Goal: Navigation & Orientation: Find specific page/section

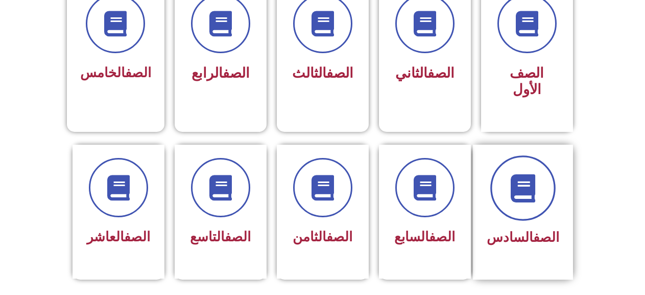
scroll to position [306, 0]
click at [546, 172] on span at bounding box center [522, 187] width 65 height 65
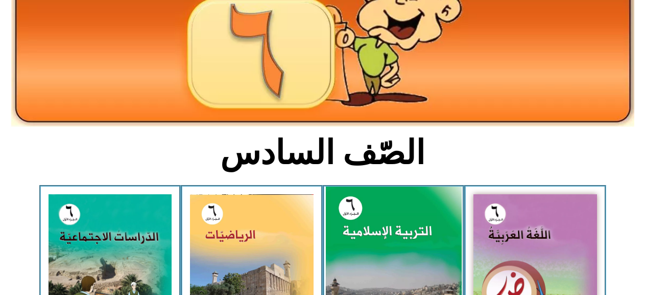
scroll to position [306, 0]
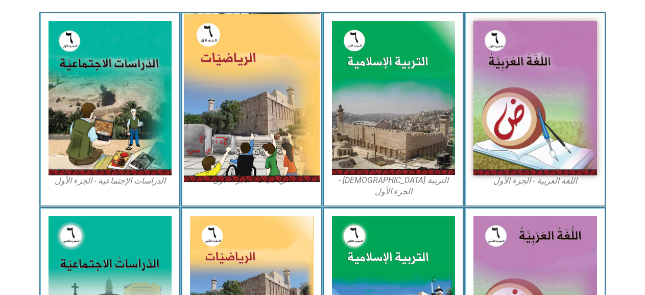
click at [277, 112] on img at bounding box center [252, 97] width 136 height 169
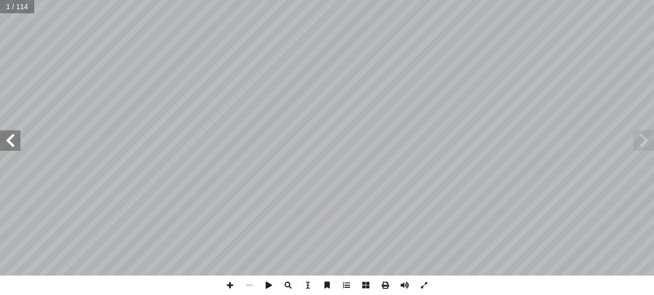
click at [5, 146] on span at bounding box center [10, 140] width 20 height 20
click at [5, 142] on span at bounding box center [10, 140] width 20 height 20
click at [11, 136] on span at bounding box center [10, 140] width 20 height 20
click at [11, 138] on span at bounding box center [10, 140] width 20 height 20
click at [10, 140] on span at bounding box center [10, 140] width 20 height 20
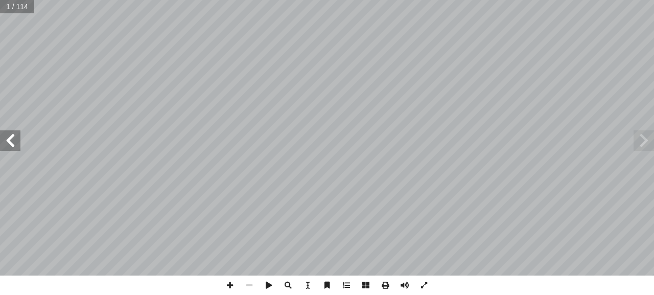
click at [10, 140] on span at bounding box center [10, 140] width 20 height 20
click at [6, 139] on span at bounding box center [10, 140] width 20 height 20
click at [9, 126] on div "الرياضيــات أ. [PERSON_NAME] أ. روان الصوص ) ً أ. [PERSON_NAME] (منسقا أ. [PERS…" at bounding box center [327, 137] width 654 height 275
click at [15, 149] on span at bounding box center [10, 140] width 20 height 20
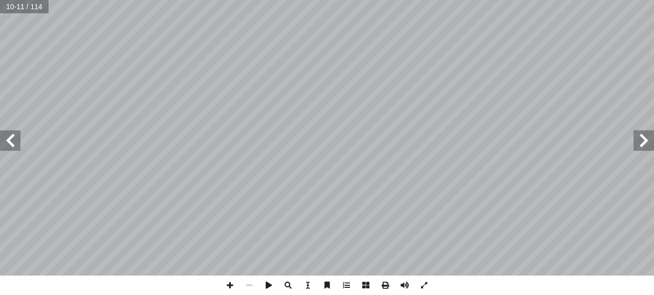
click at [27, 140] on div "الرياضيــات أ. [PERSON_NAME] أ. روان الصوص ) ً أ. [PERSON_NAME] (منسقا أ. [PERS…" at bounding box center [327, 137] width 654 height 275
click at [6, 148] on span at bounding box center [10, 140] width 20 height 20
click at [9, 145] on span at bounding box center [10, 140] width 20 height 20
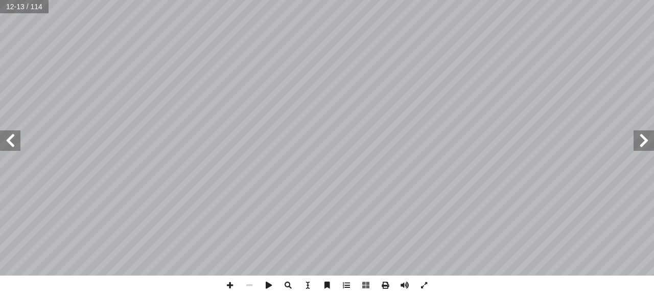
click at [9, 144] on span at bounding box center [10, 140] width 20 height 20
click at [10, 142] on span at bounding box center [10, 140] width 20 height 20
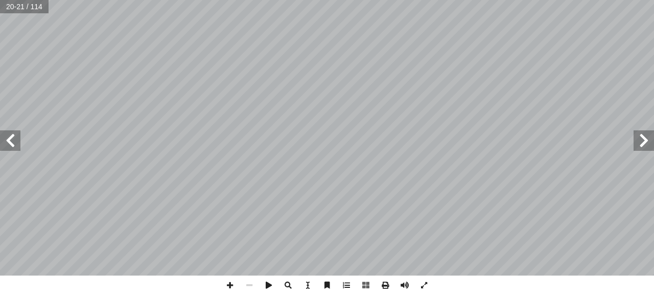
click at [10, 142] on span at bounding box center [10, 140] width 20 height 20
click at [650, 136] on span at bounding box center [643, 140] width 20 height 20
click at [7, 140] on span at bounding box center [10, 140] width 20 height 20
drag, startPoint x: 651, startPoint y: 150, endPoint x: 635, endPoint y: 149, distance: 16.4
click at [649, 149] on span at bounding box center [643, 140] width 20 height 20
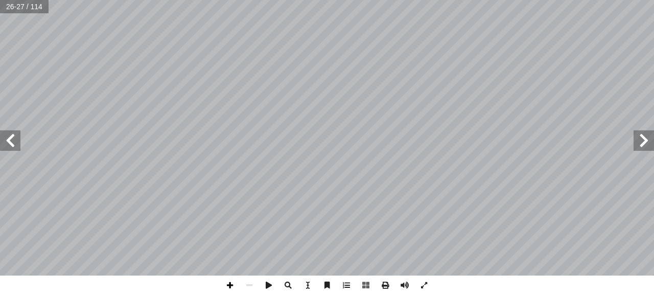
drag, startPoint x: 231, startPoint y: 285, endPoint x: 232, endPoint y: 276, distance: 9.2
click at [232, 276] on span at bounding box center [229, 284] width 19 height 19
click at [225, 283] on span at bounding box center [229, 284] width 19 height 19
click at [257, 280] on span at bounding box center [248, 284] width 19 height 19
